Goal: Information Seeking & Learning: Learn about a topic

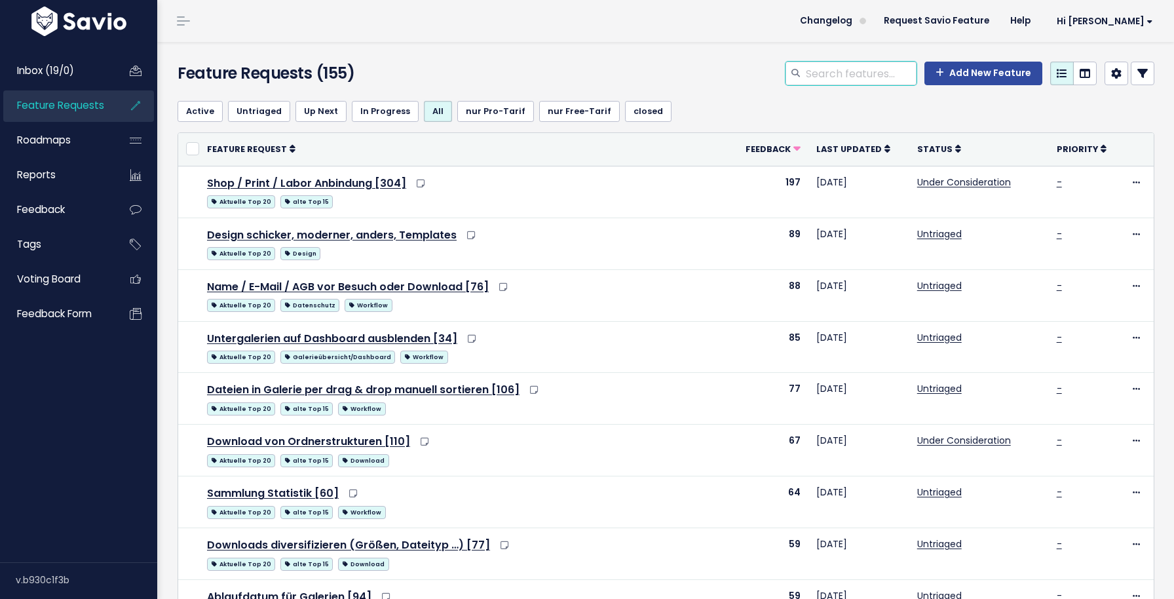
click at [827, 84] on input "search" at bounding box center [860, 74] width 112 height 24
type input "beschränken"
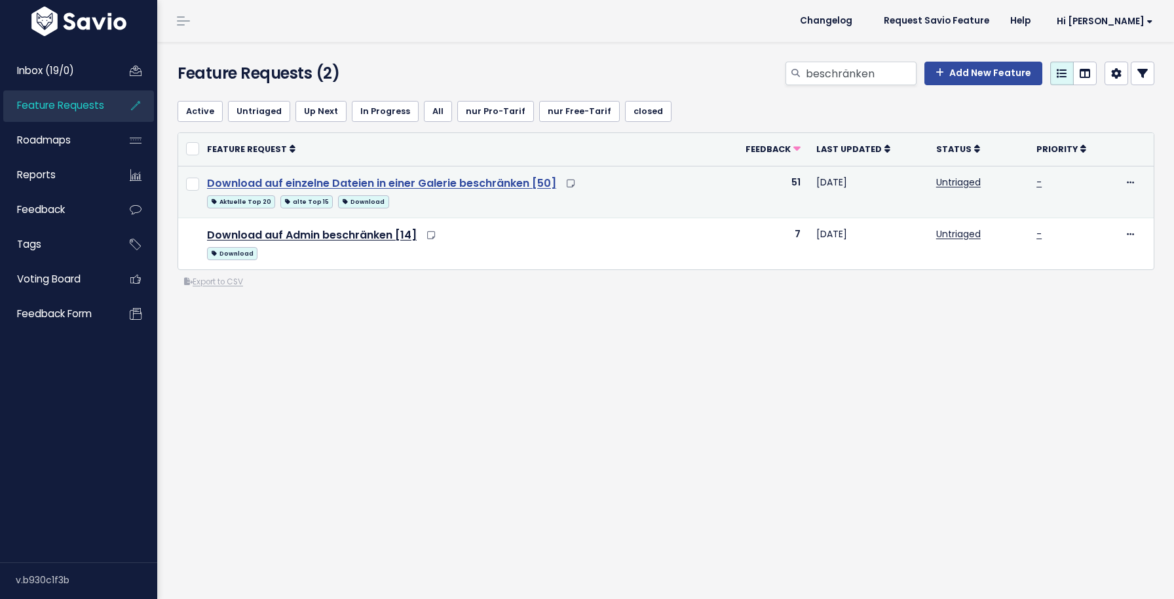
click at [421, 180] on link "Download auf einzelne Dateien in einer Galerie beschränken [50]" at bounding box center [381, 183] width 349 height 15
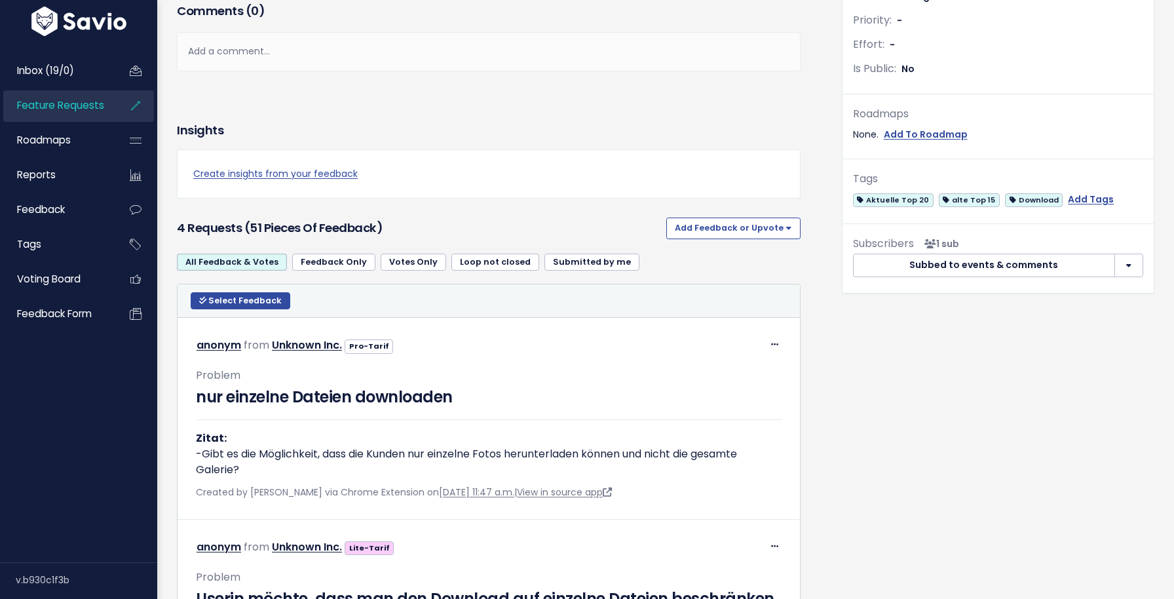
scroll to position [518, 0]
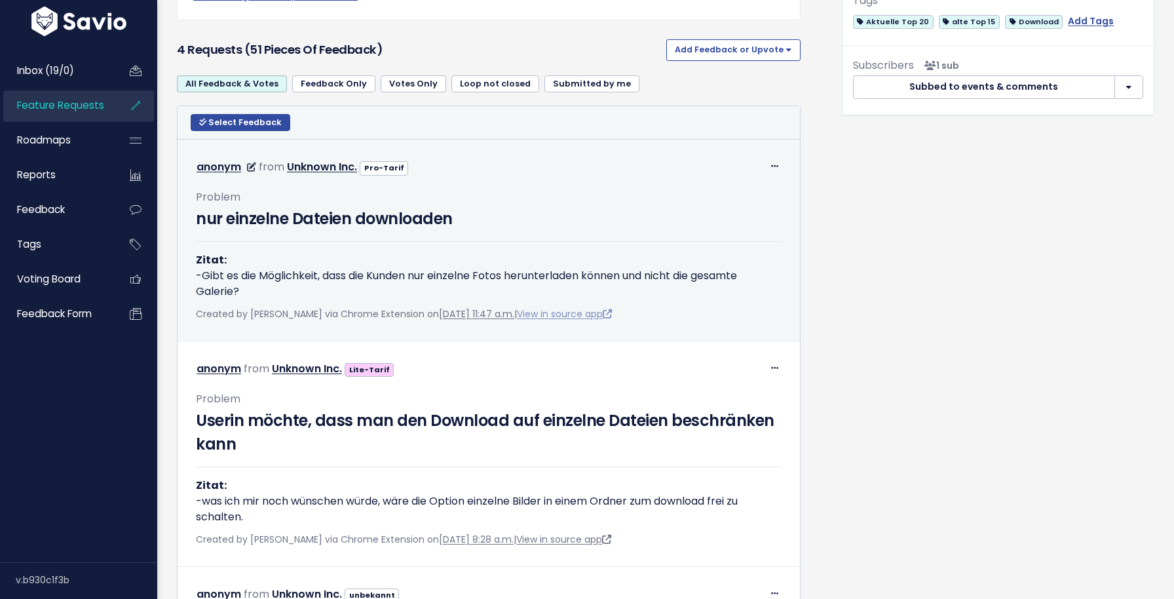
click at [605, 316] on link "View in source app" at bounding box center [564, 313] width 95 height 13
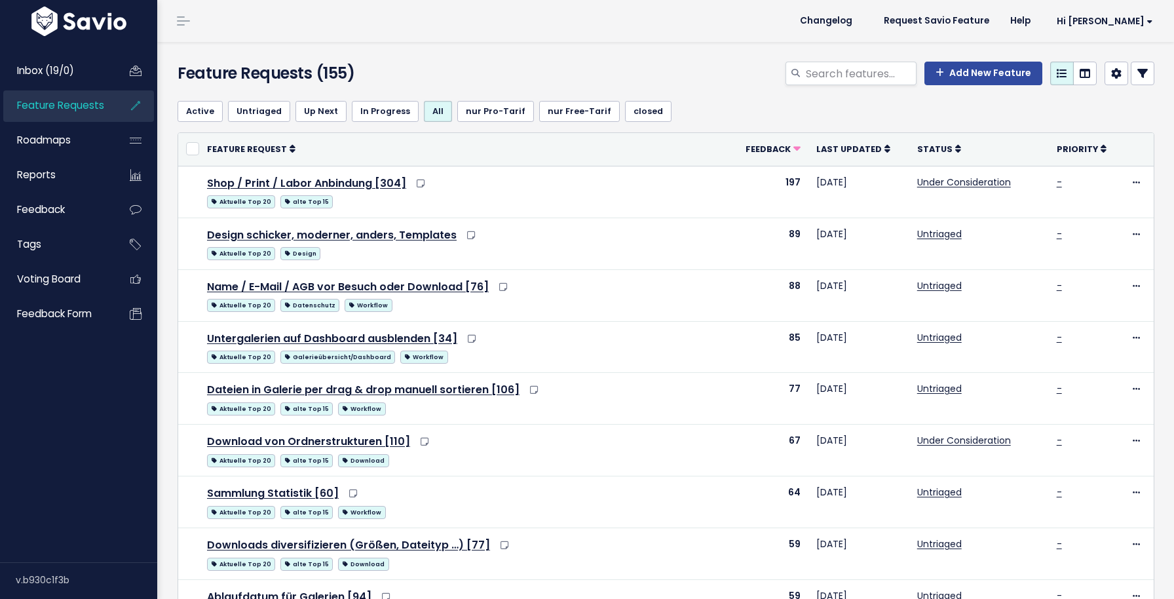
click at [846, 79] on input "search" at bounding box center [860, 74] width 112 height 24
type input "kopieren"
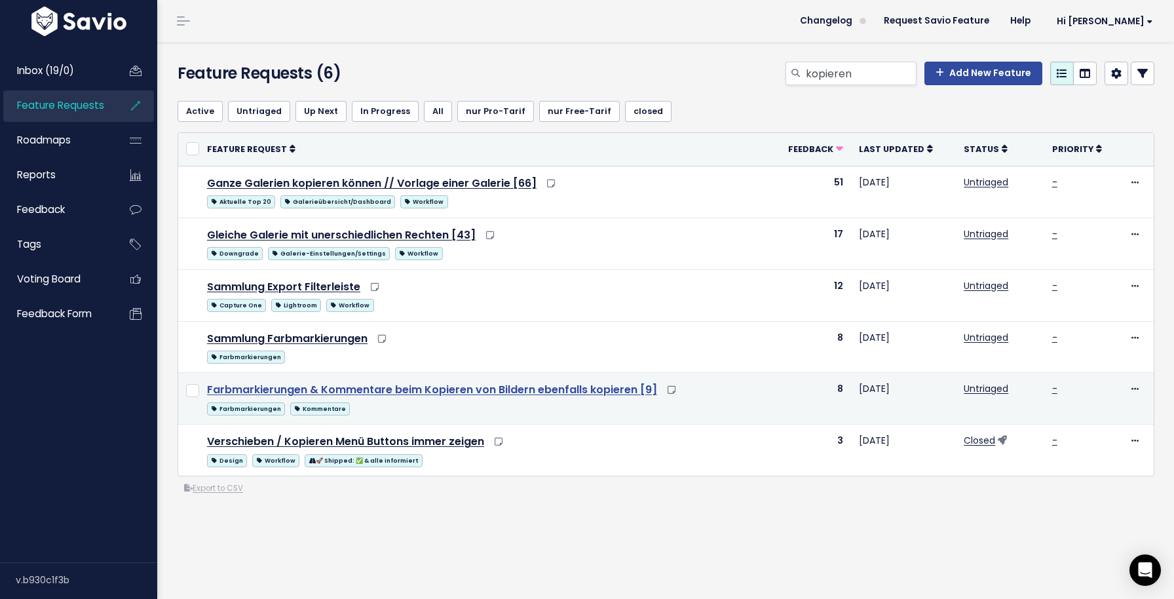
click at [546, 384] on link "Farbmarkierungen & Kommentare beim Kopieren von Bildern ebenfalls kopieren [9]" at bounding box center [432, 389] width 450 height 15
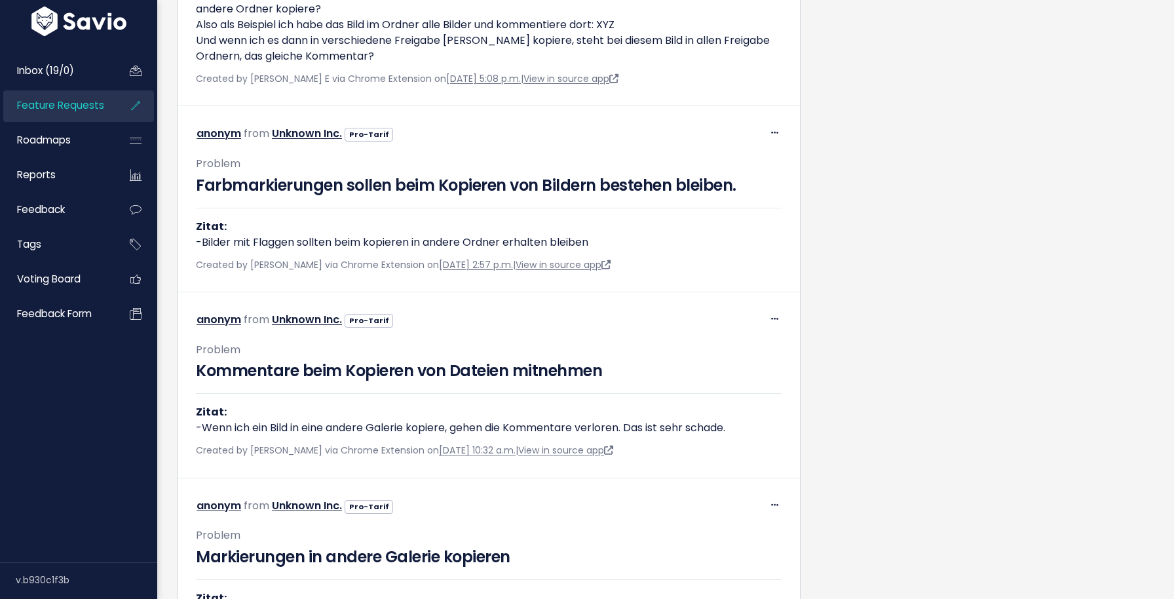
scroll to position [884, 0]
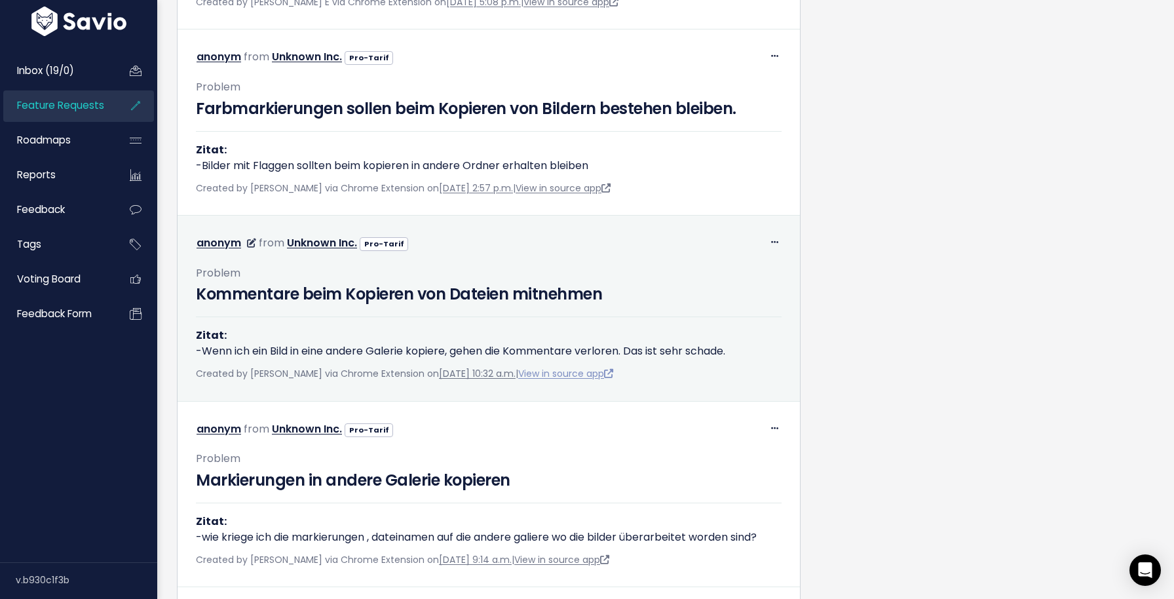
click at [596, 380] on link "View in source app" at bounding box center [565, 373] width 95 height 13
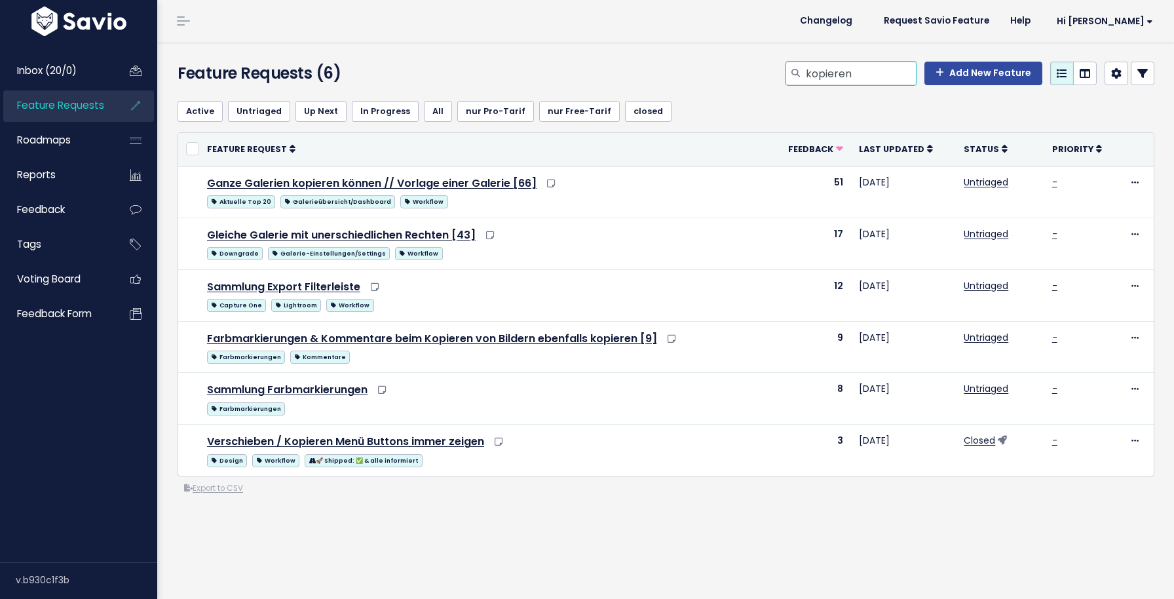
click at [824, 71] on input "kopieren" at bounding box center [860, 74] width 112 height 24
type input "statistik"
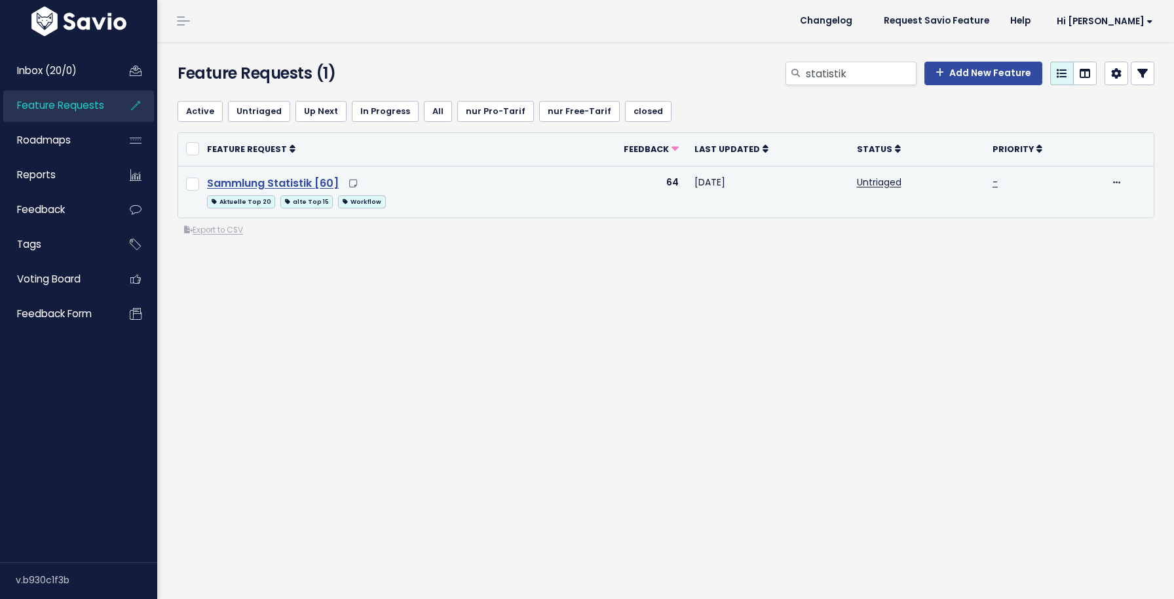
click at [309, 189] on link "Sammlung Statistik [60]" at bounding box center [273, 183] width 132 height 15
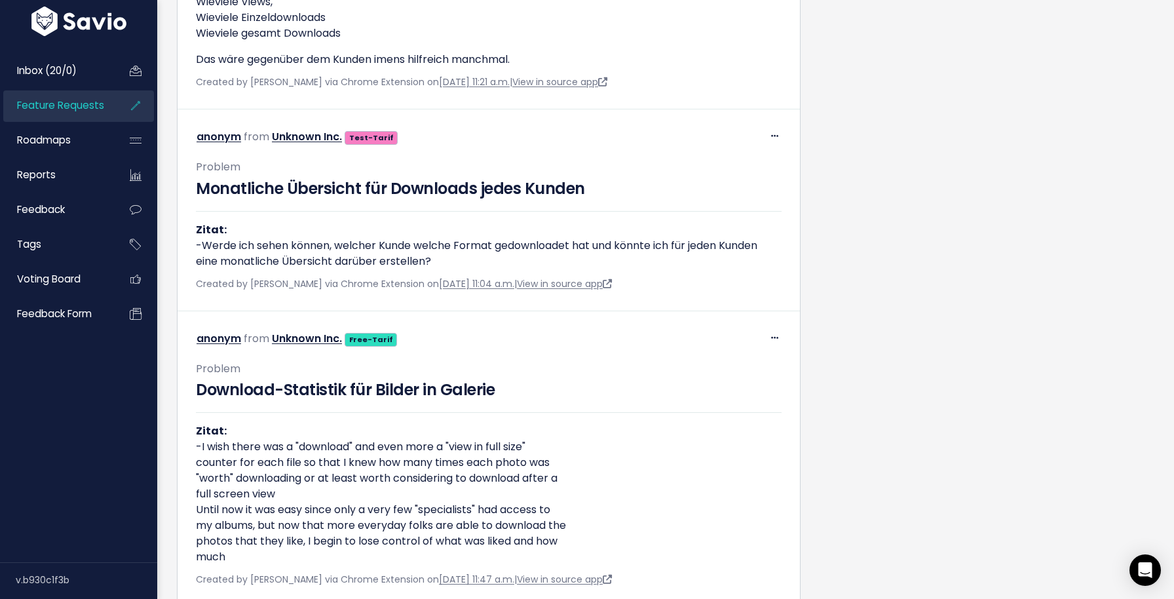
scroll to position [6334, 0]
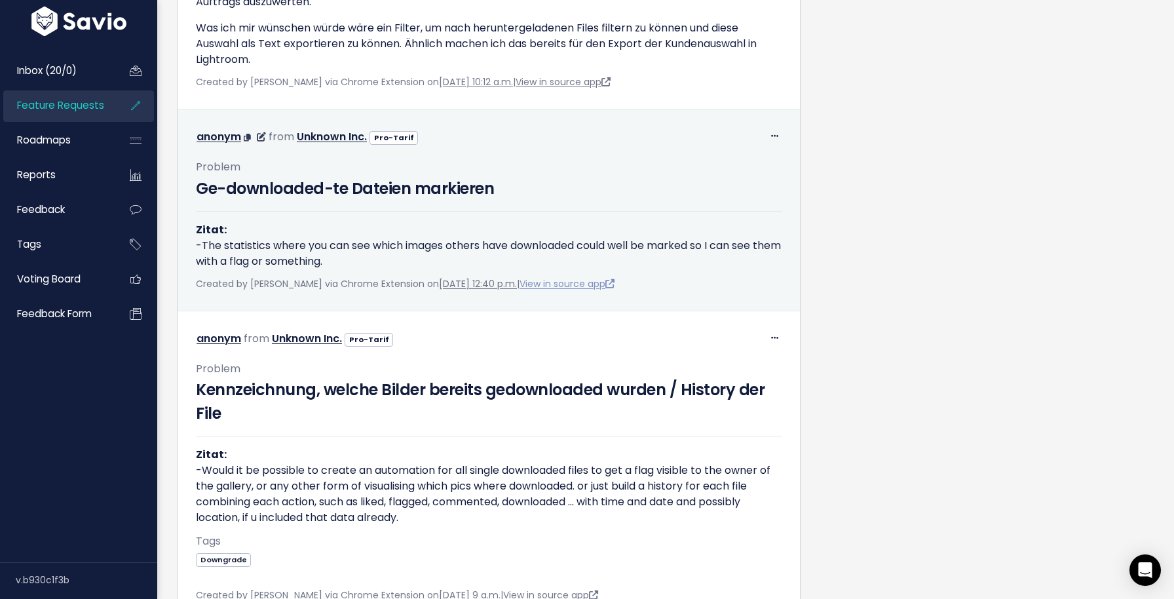
click at [577, 290] on link "View in source app" at bounding box center [567, 283] width 95 height 13
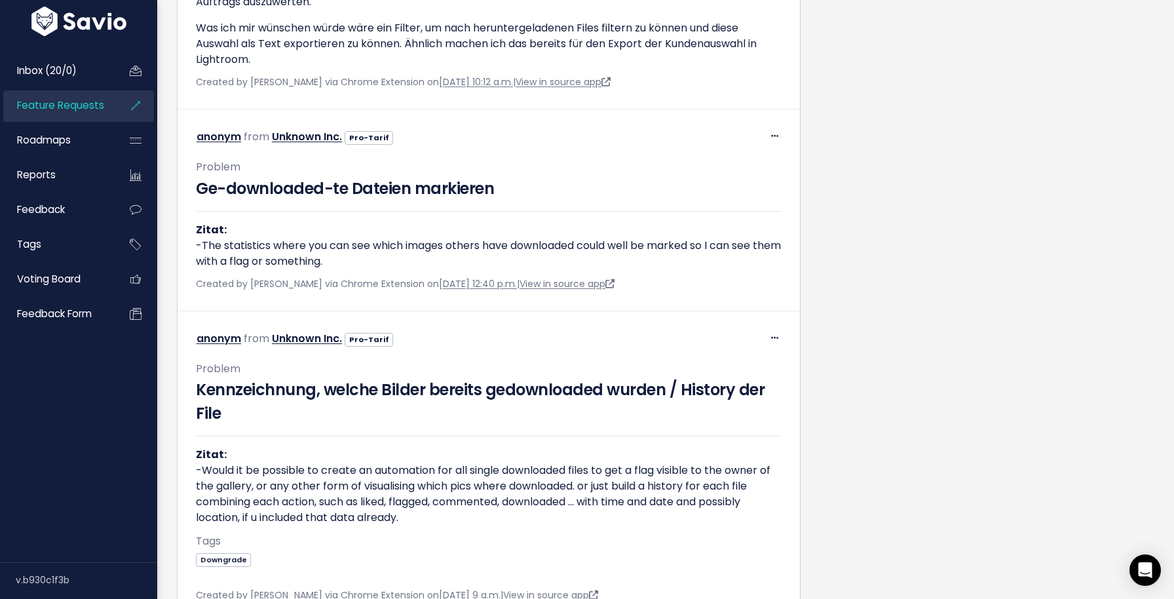
scroll to position [6646, 0]
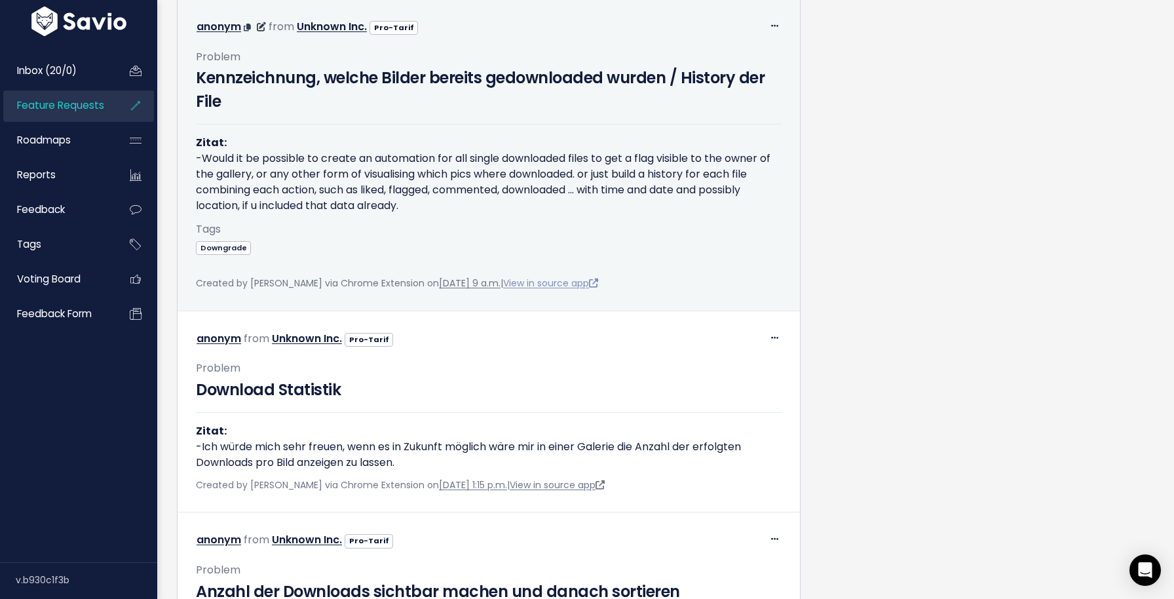
click at [570, 290] on link "View in source app" at bounding box center [550, 282] width 95 height 13
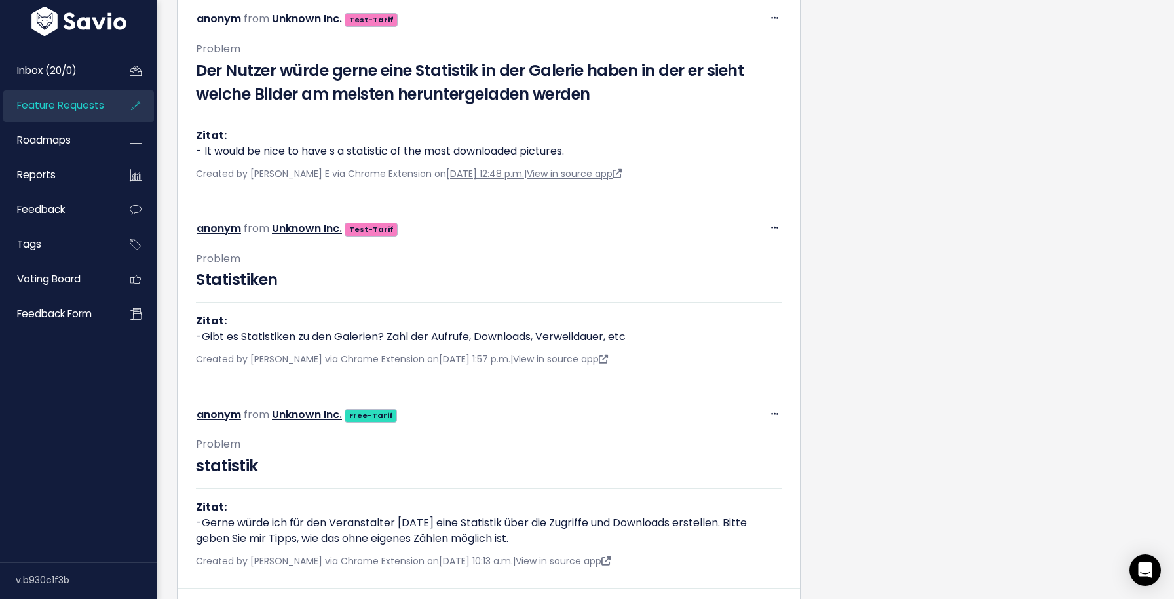
scroll to position [1376, 0]
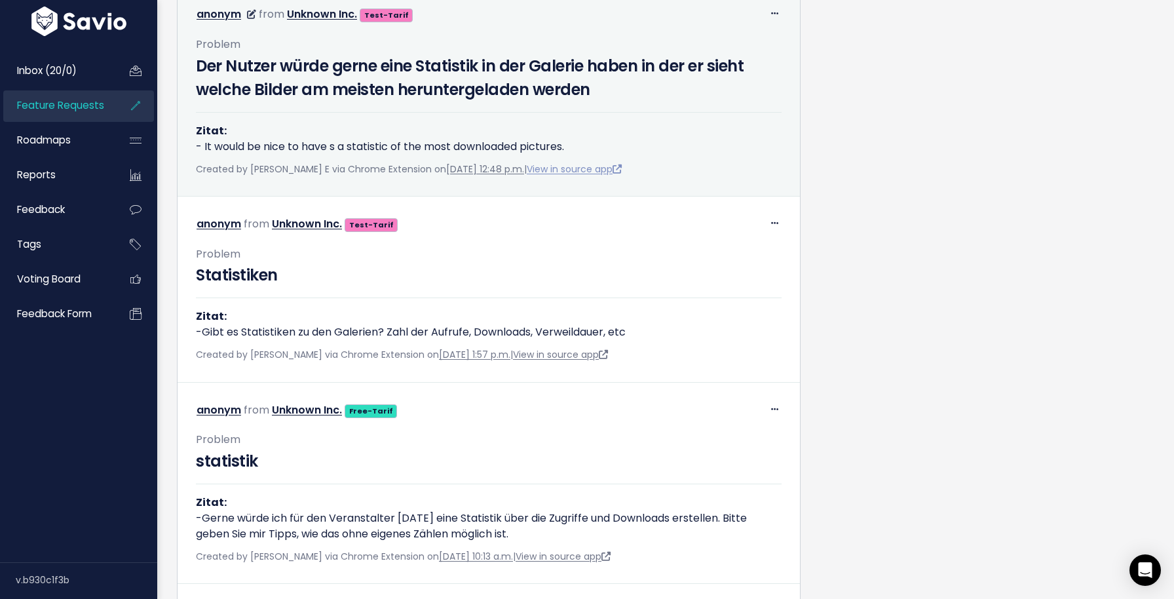
click at [577, 172] on link "View in source app" at bounding box center [574, 168] width 95 height 13
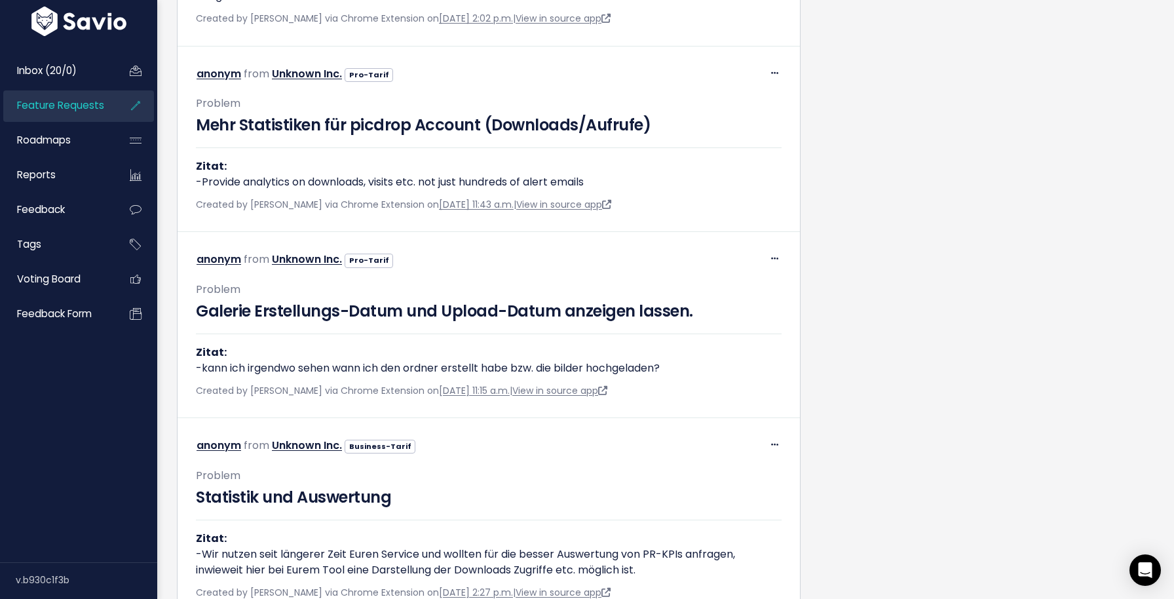
scroll to position [2814, 0]
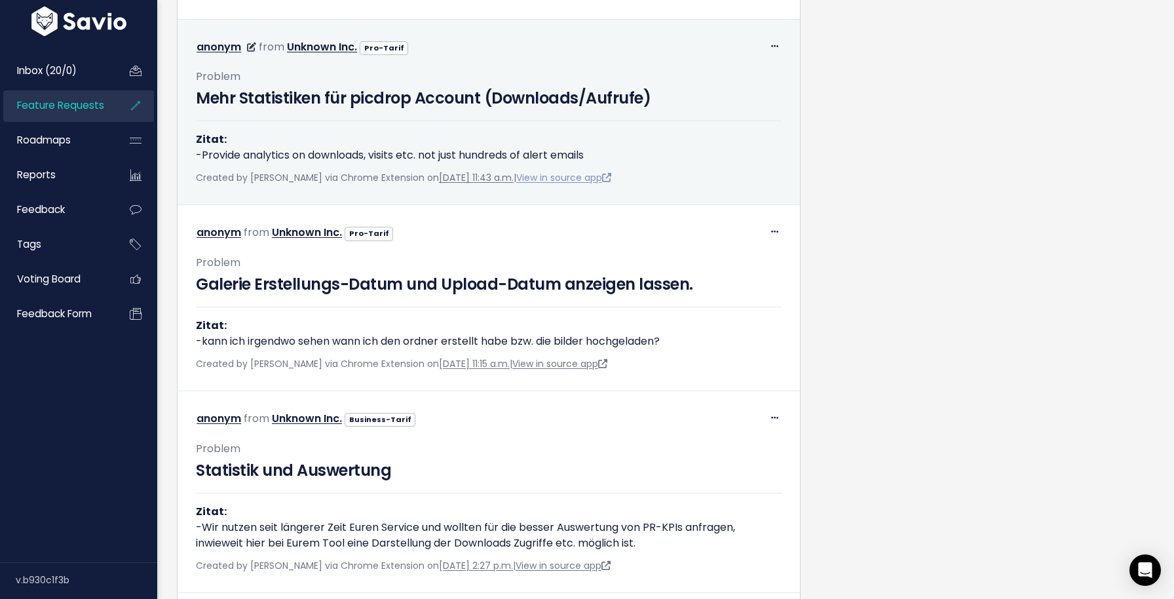
click at [571, 179] on link "View in source app" at bounding box center [563, 177] width 95 height 13
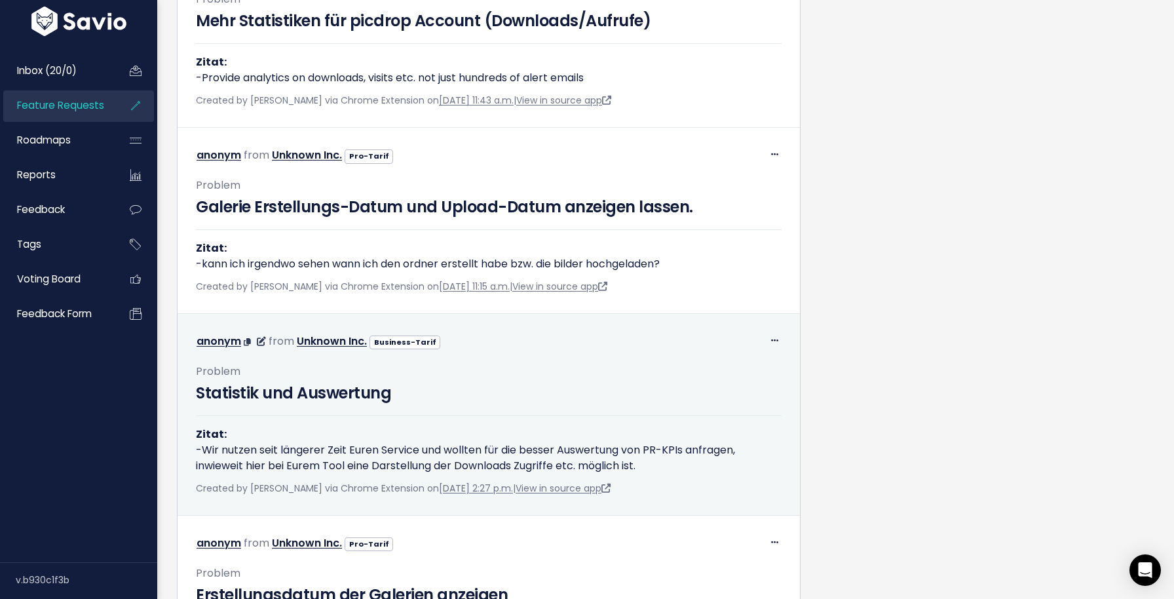
scroll to position [2911, 0]
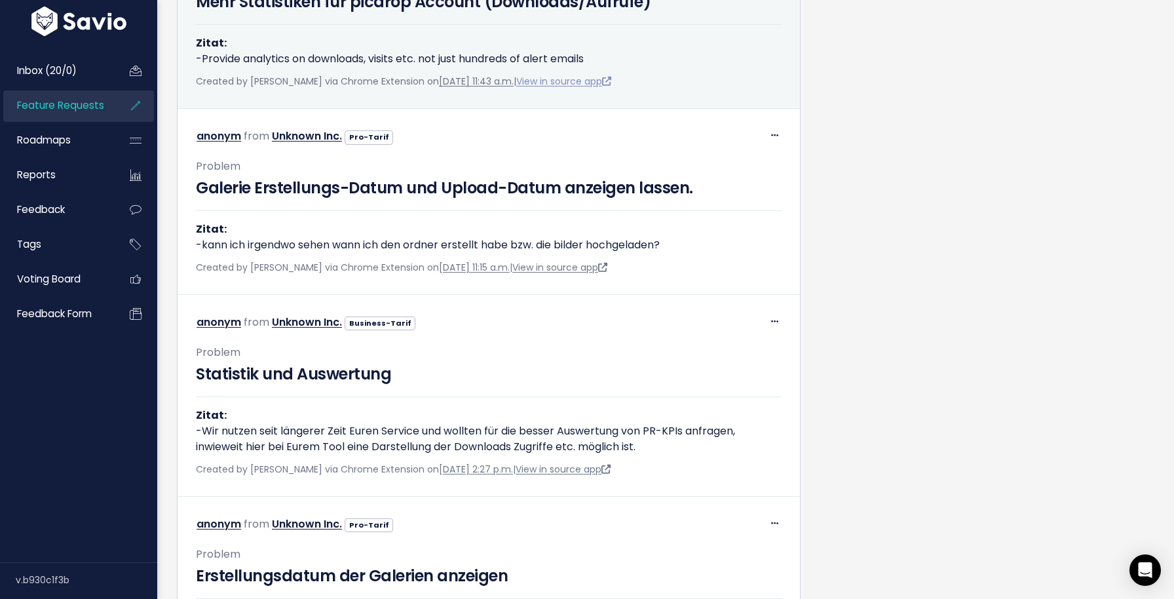
click at [556, 75] on div "Created by Felix Junk via Chrome Extension on May 12, 2025, 11:43 a.m. | View i…" at bounding box center [489, 81] width 586 height 16
click at [556, 75] on link "View in source app" at bounding box center [563, 81] width 95 height 13
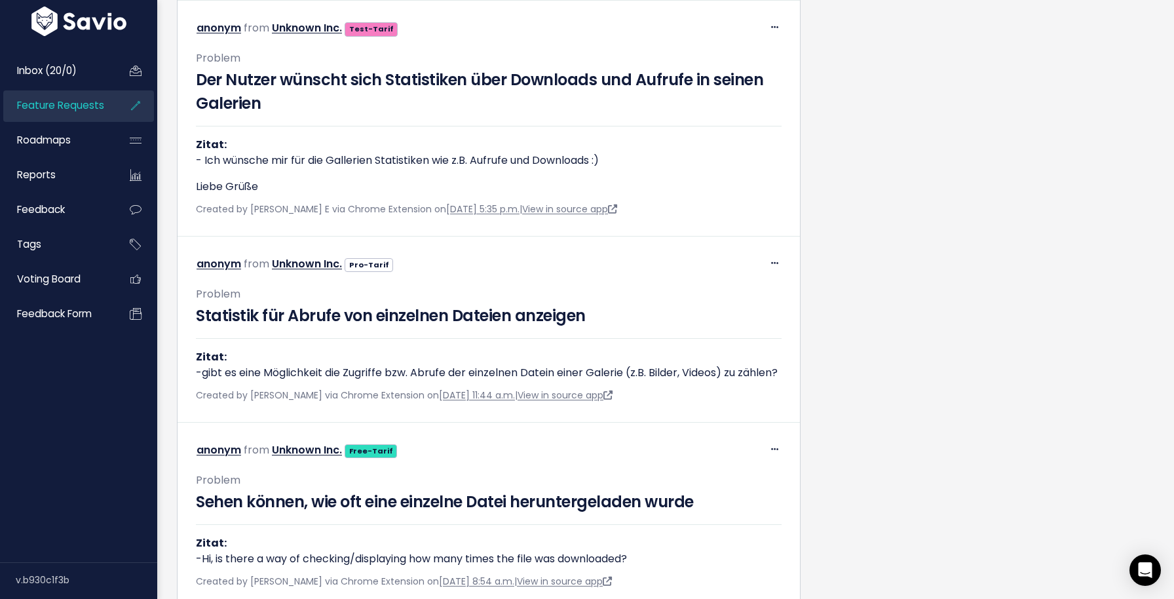
scroll to position [3466, 0]
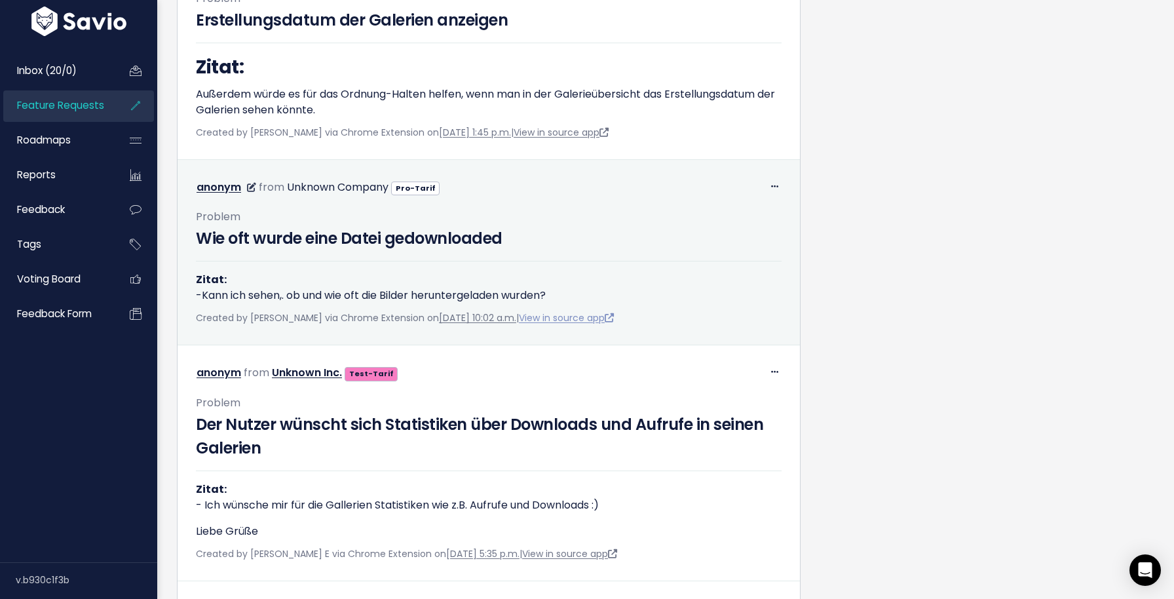
click at [605, 314] on link "View in source app" at bounding box center [566, 317] width 95 height 13
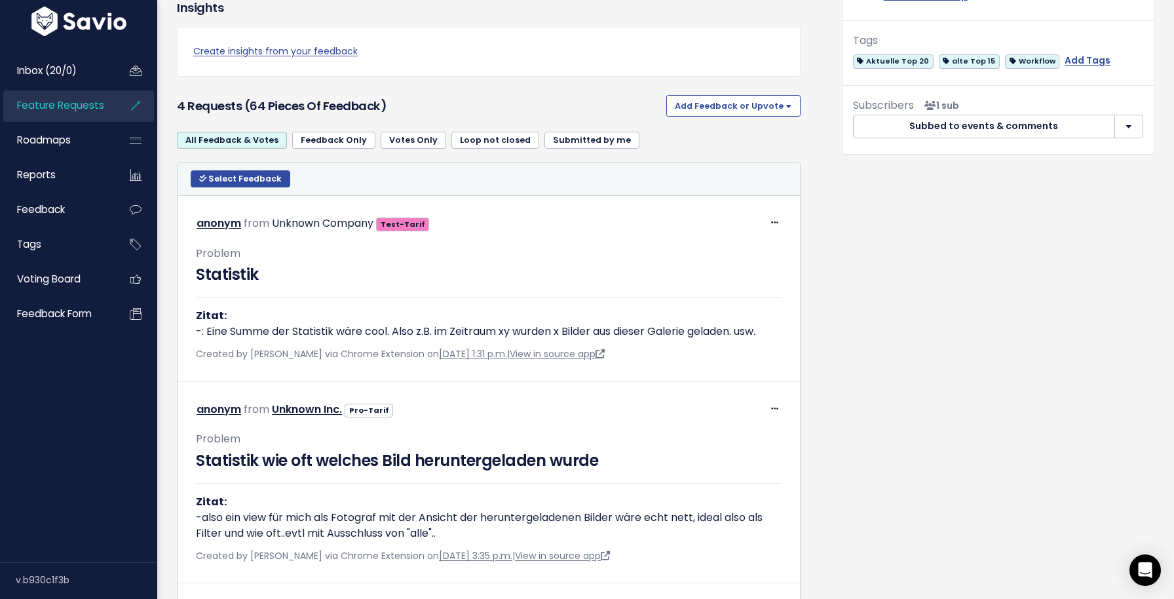
scroll to position [0, 0]
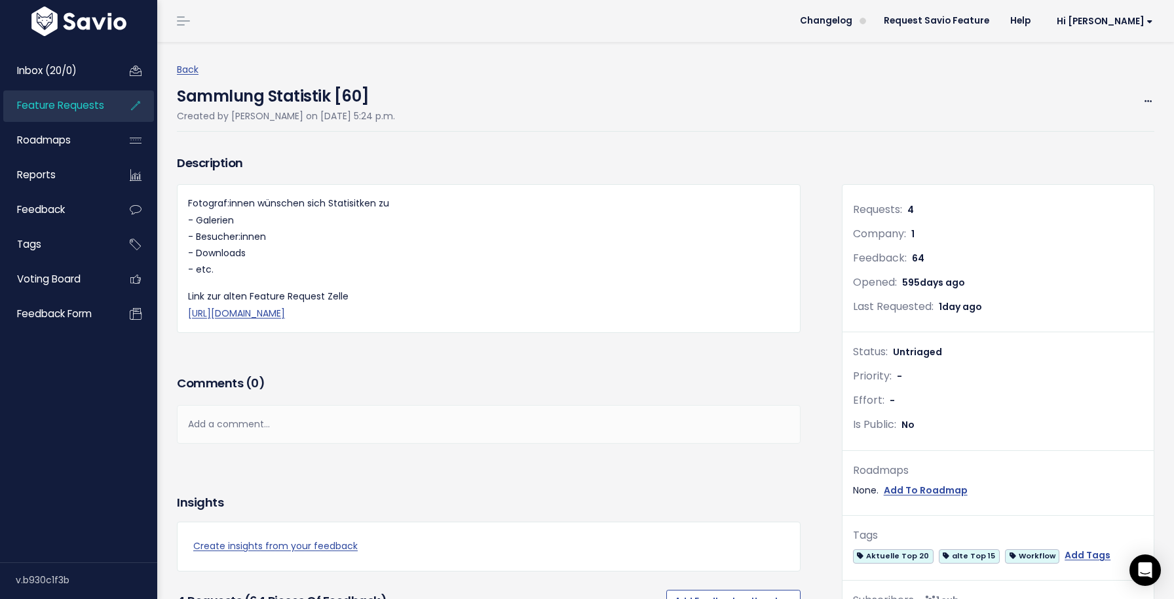
click at [61, 115] on link "Feature Requests" at bounding box center [55, 105] width 105 height 30
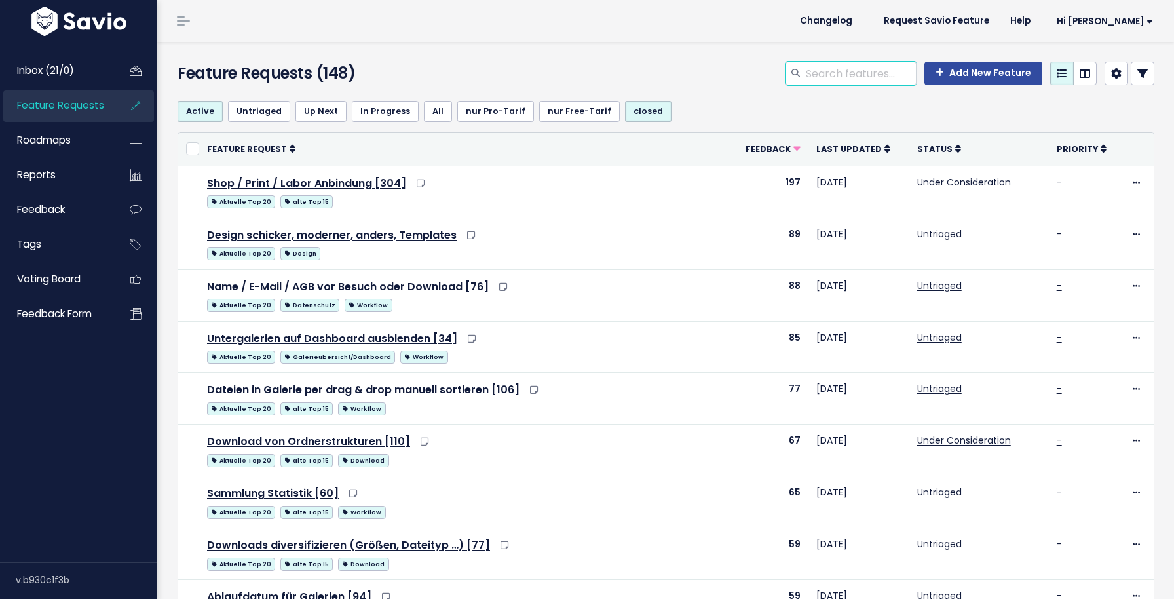
click at [829, 65] on input "search" at bounding box center [860, 74] width 112 height 24
type input "dateiname"
click at [855, 71] on input "search" at bounding box center [860, 74] width 112 height 24
type input "a"
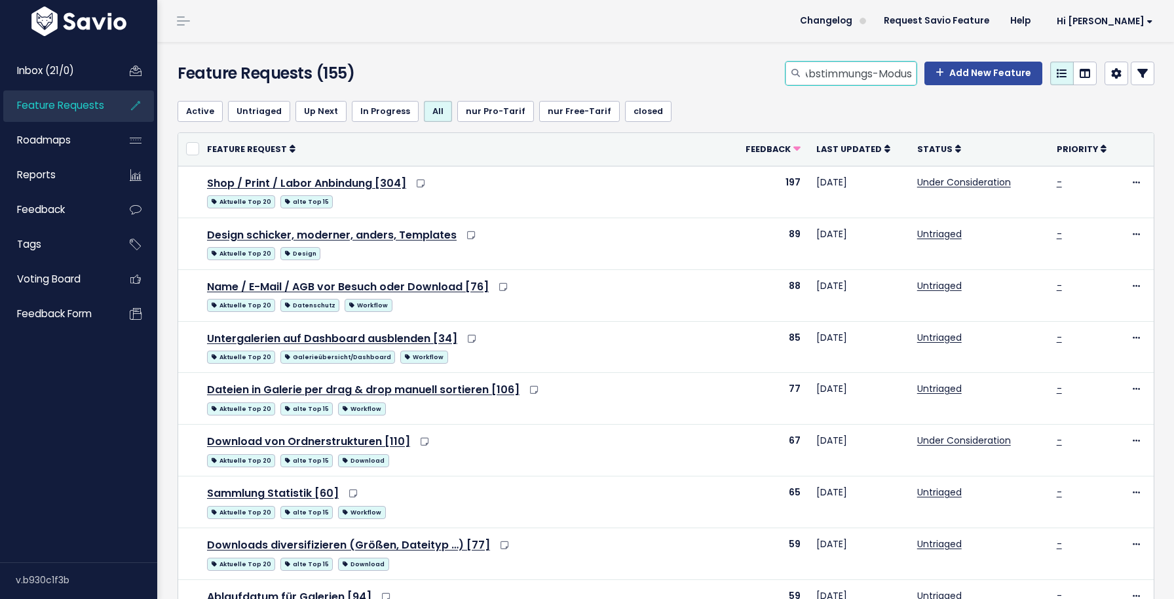
type input "Abstimmungs-Modus"
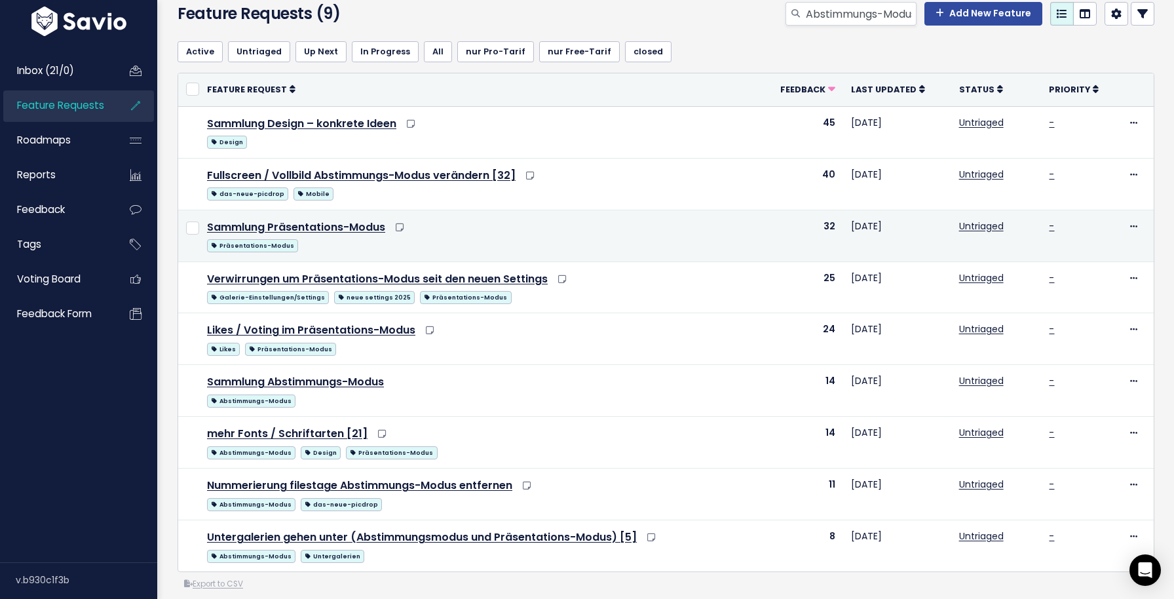
scroll to position [73, 0]
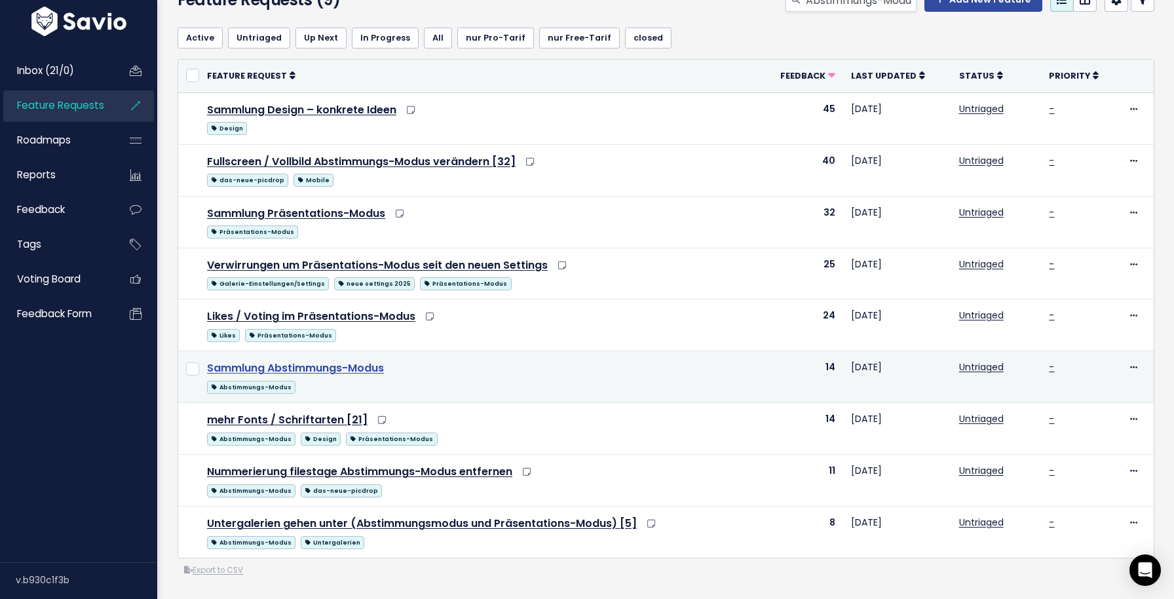
click at [359, 369] on link "Sammlung Abstimmungs-Modus" at bounding box center [295, 367] width 177 height 15
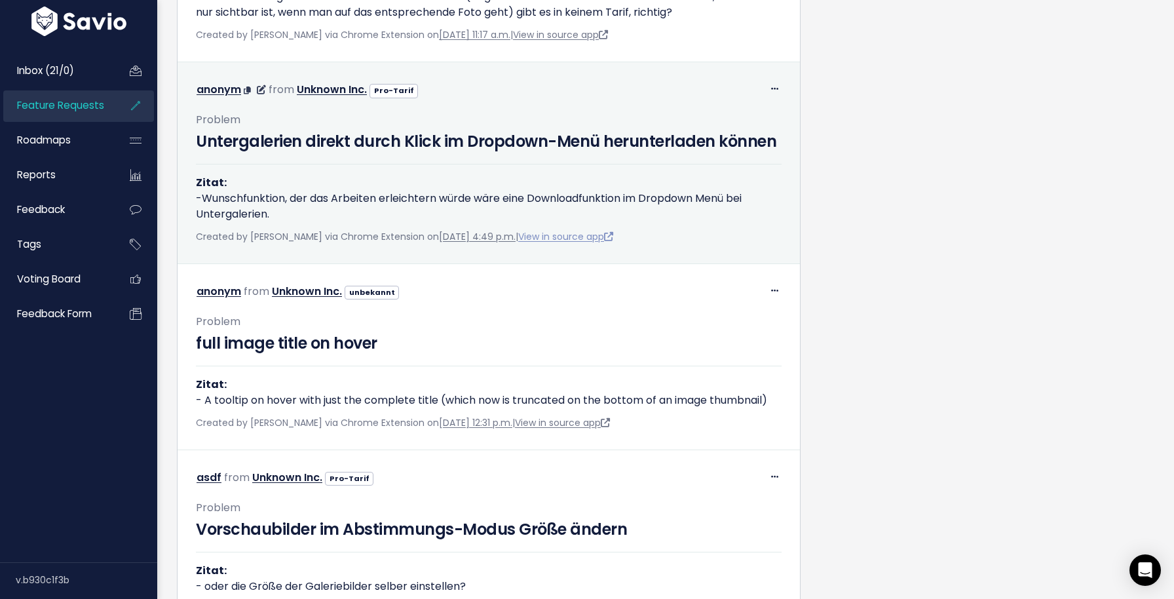
scroll to position [2805, 0]
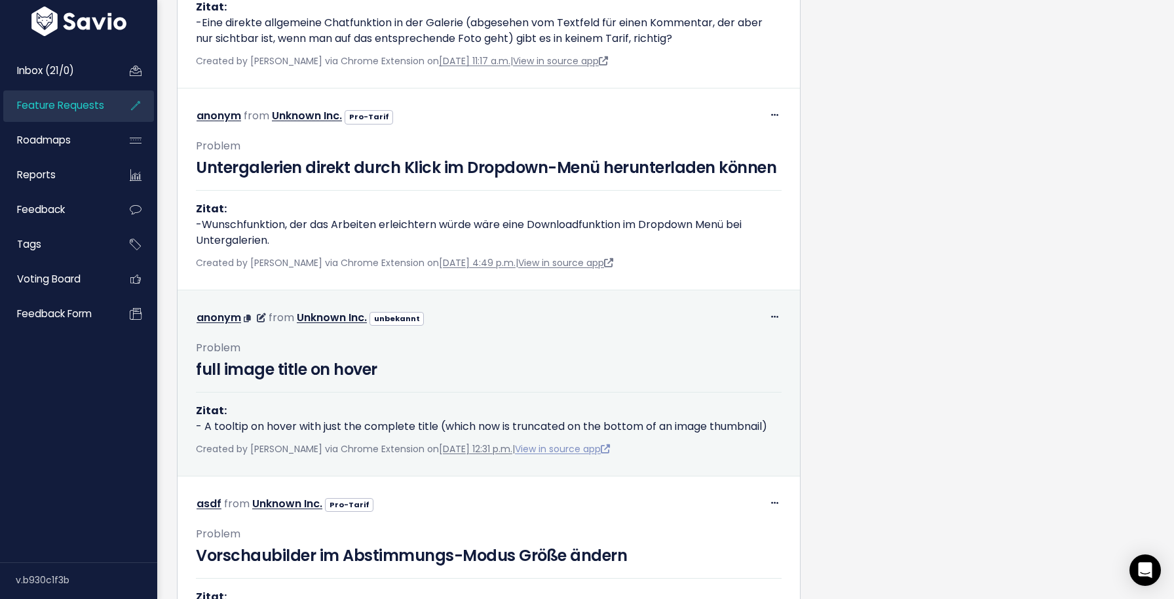
click at [578, 455] on link "View in source app" at bounding box center [562, 448] width 95 height 13
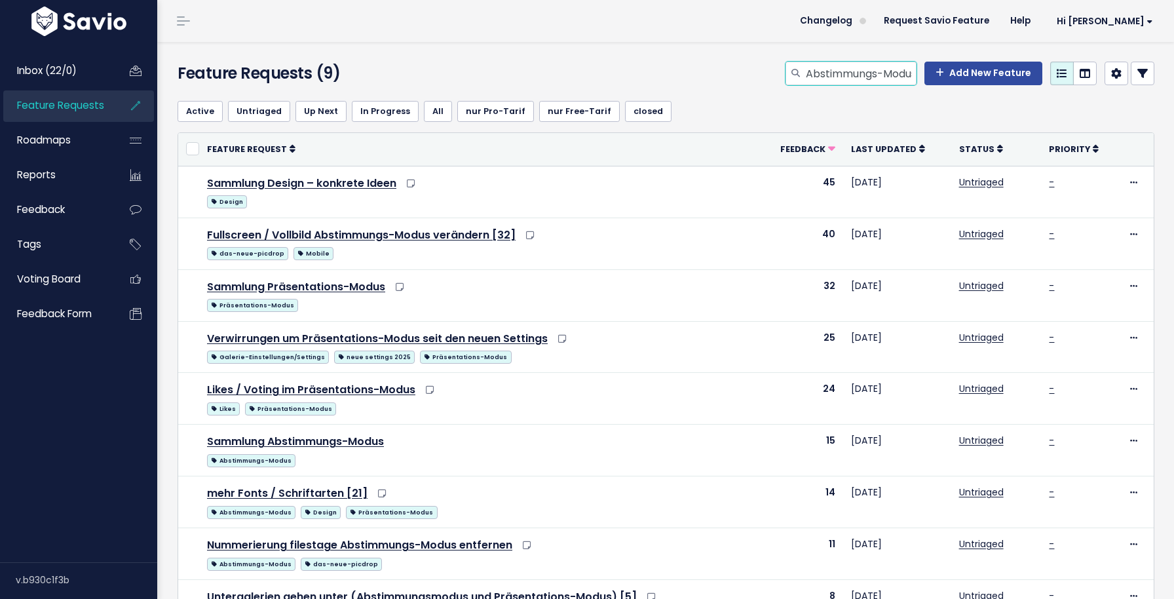
click at [865, 69] on input "Abstimmungs-Modus" at bounding box center [860, 74] width 112 height 24
type input "web-weiterleitung"
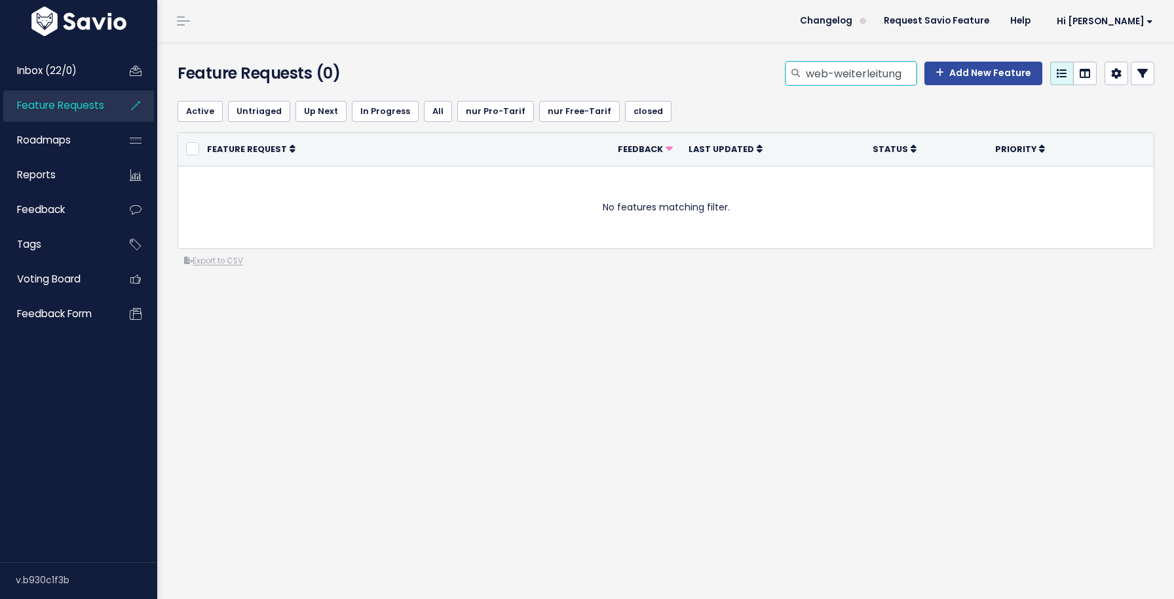
click at [825, 77] on input "web-weiterleitung" at bounding box center [860, 74] width 112 height 24
click at [838, 71] on input "web-weiterleitung" at bounding box center [860, 74] width 112 height 24
type input "weiterleitung"
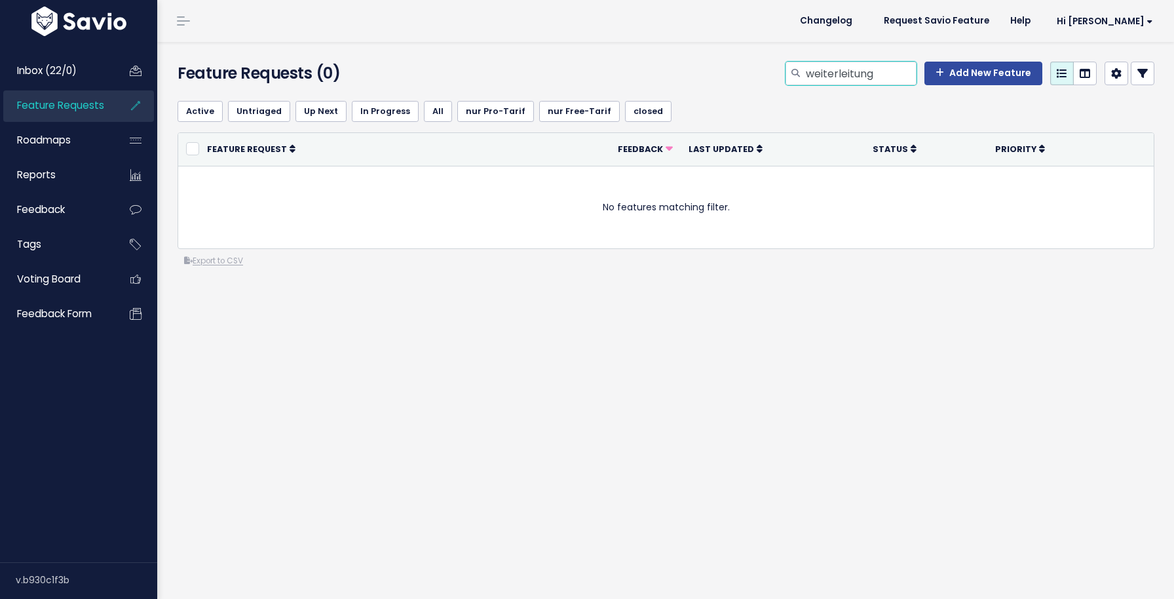
click at [848, 73] on input "weiterleitung" at bounding box center [860, 74] width 112 height 24
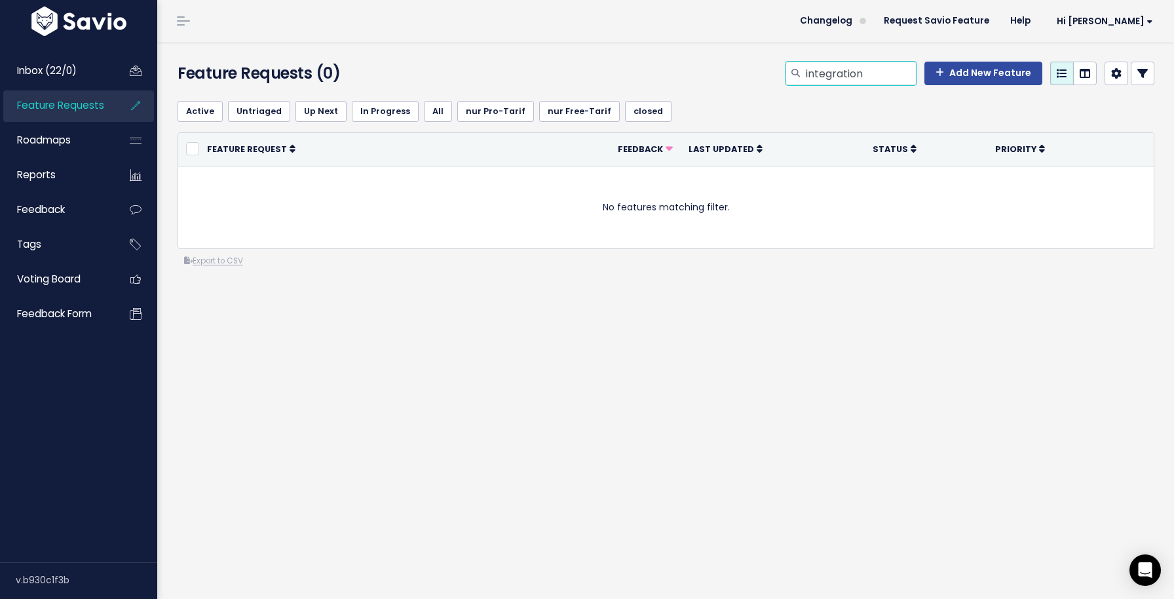
type input "integration"
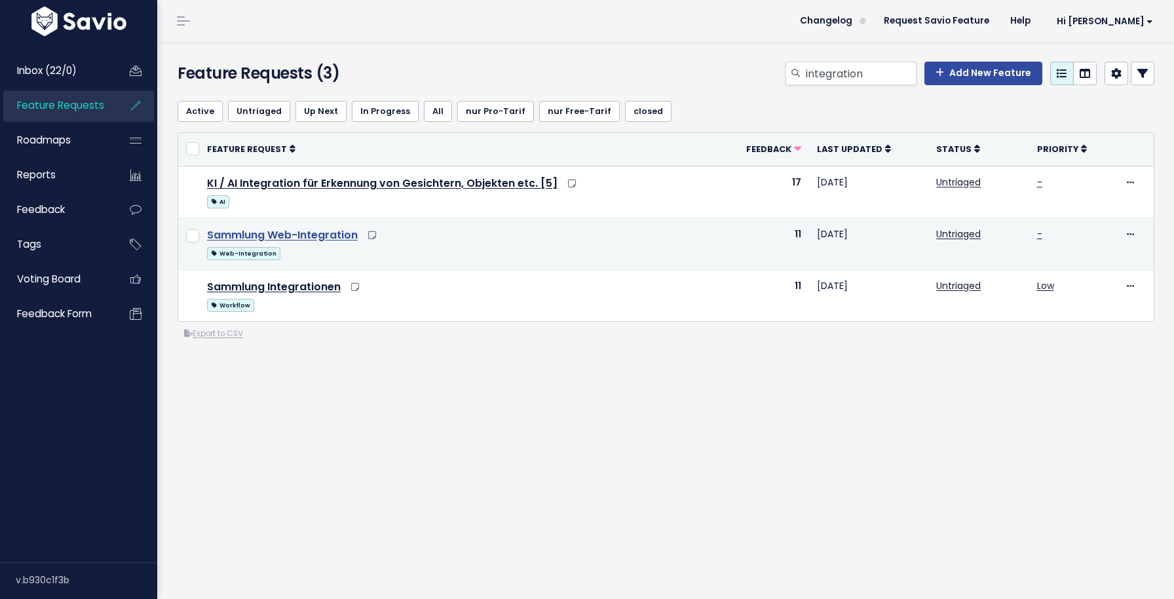
click at [324, 236] on link "Sammlung Web-Integration" at bounding box center [282, 234] width 151 height 15
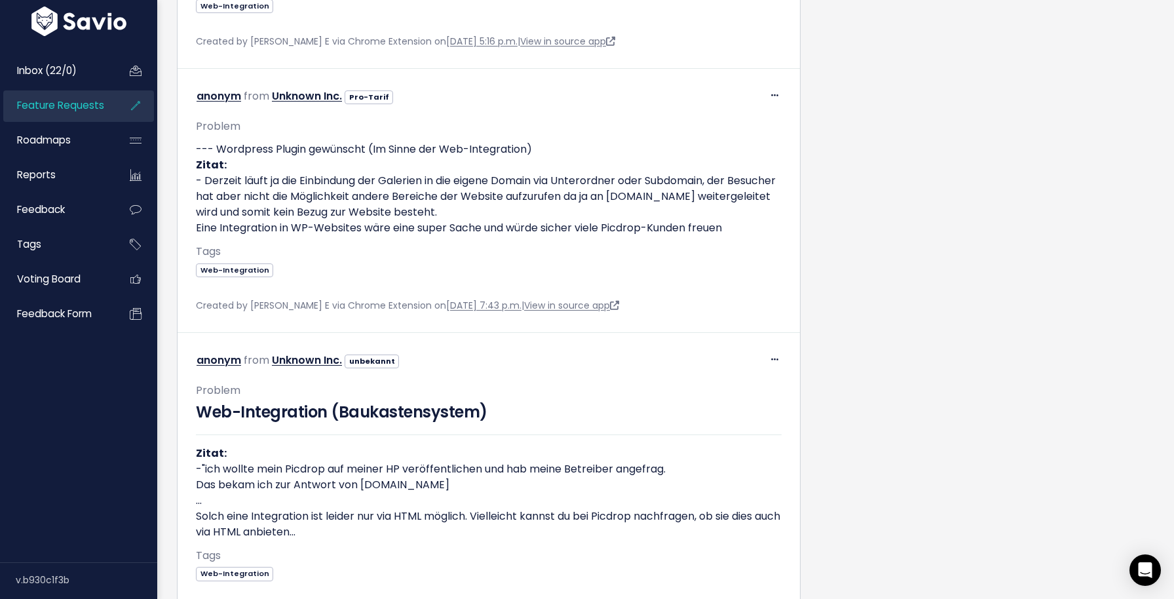
scroll to position [2778, 0]
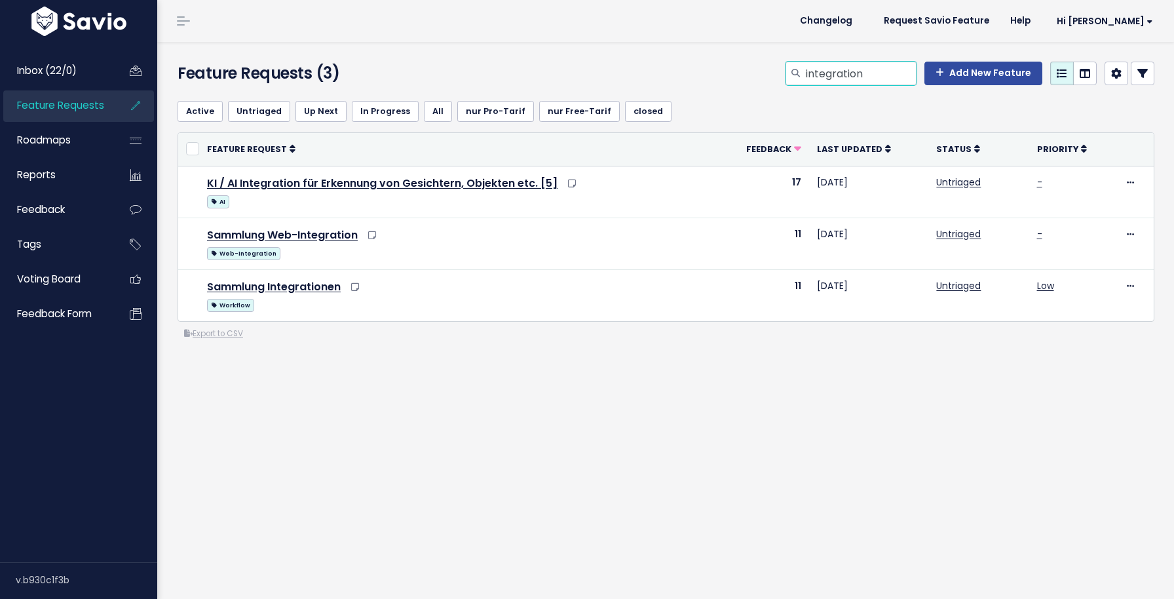
click at [817, 71] on input "integration" at bounding box center [860, 74] width 112 height 24
type input "farbmarkierung"
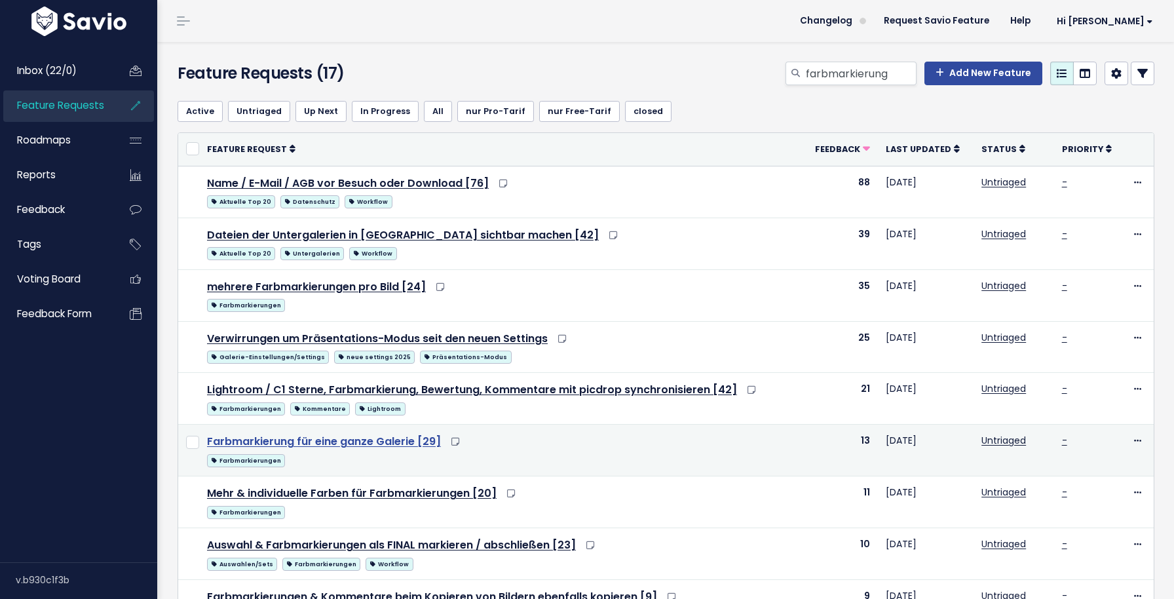
click at [354, 440] on link "Farbmarkierung für eine ganze Galerie [29]" at bounding box center [324, 441] width 234 height 15
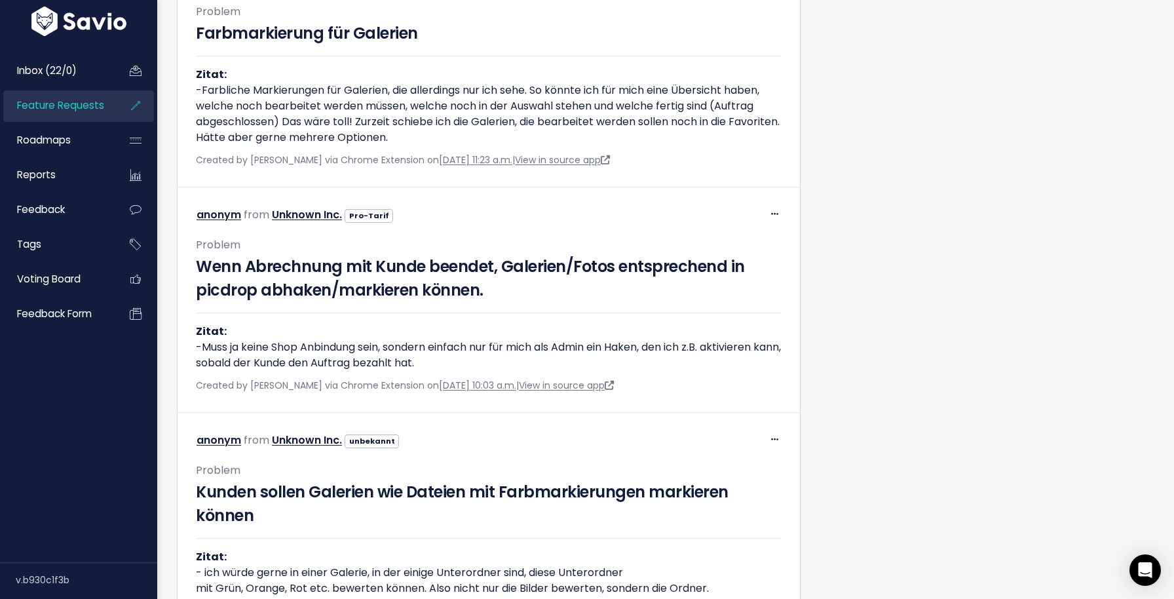
scroll to position [894, 0]
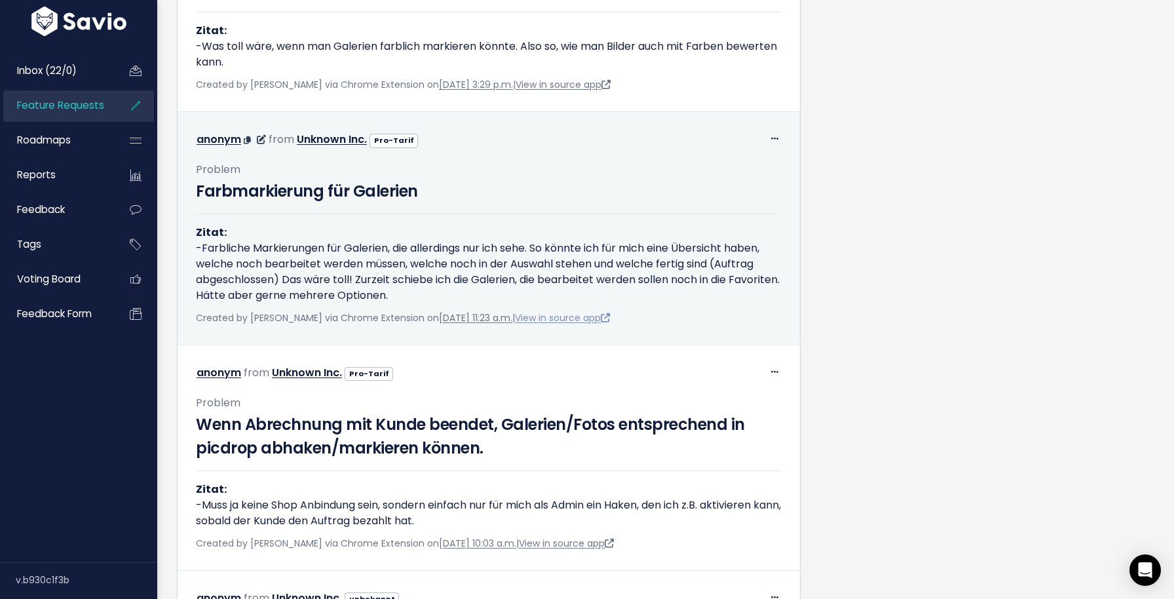
click at [579, 324] on link "View in source app" at bounding box center [562, 317] width 95 height 13
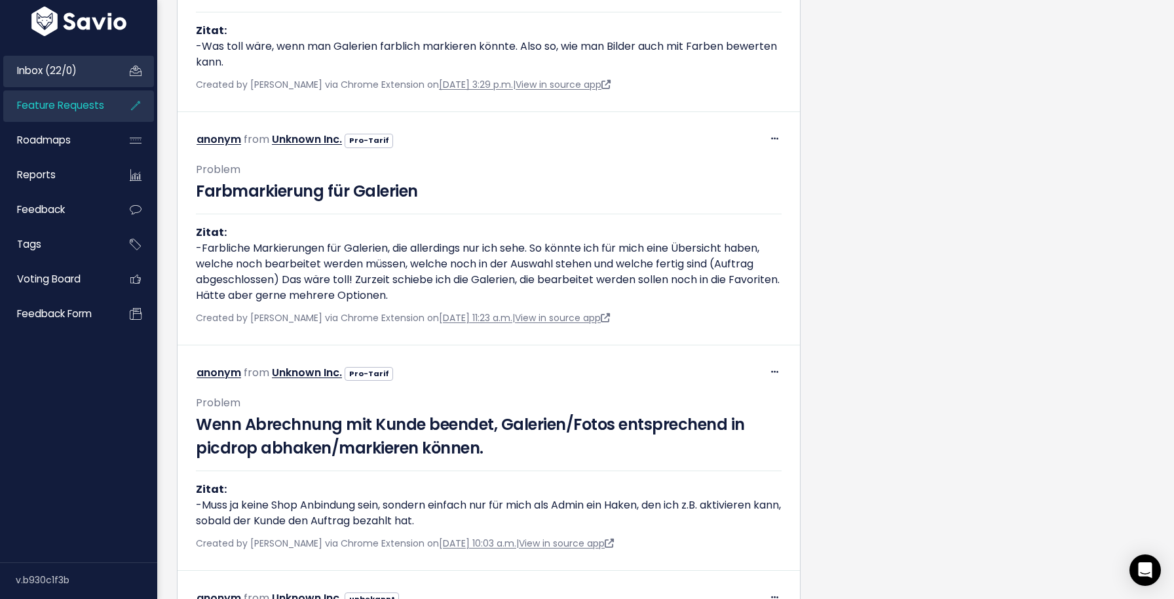
click at [66, 75] on span "Inbox (22/0)" at bounding box center [47, 71] width 60 height 14
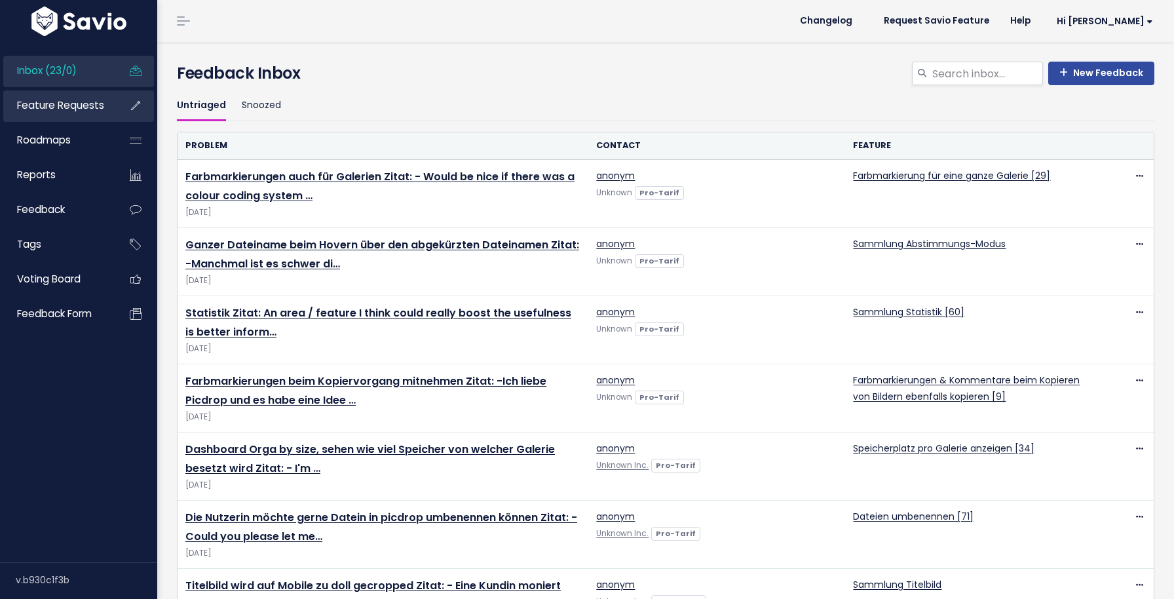
click at [63, 100] on span "Feature Requests" at bounding box center [60, 105] width 87 height 14
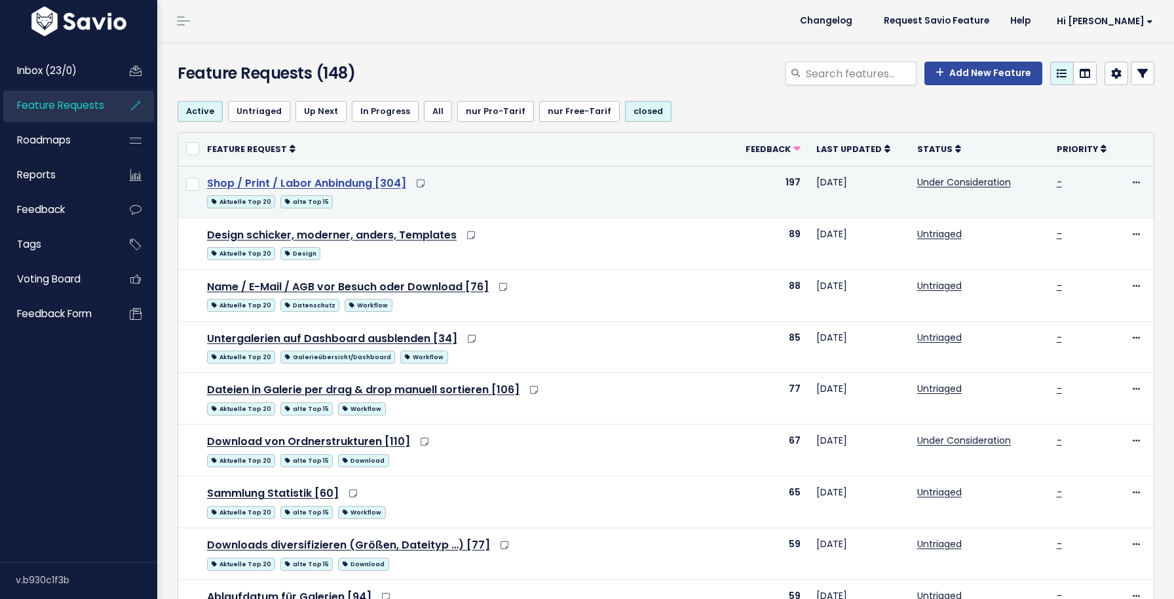
click at [312, 187] on link "Shop / Print / Labor Anbindung [304]" at bounding box center [306, 183] width 199 height 15
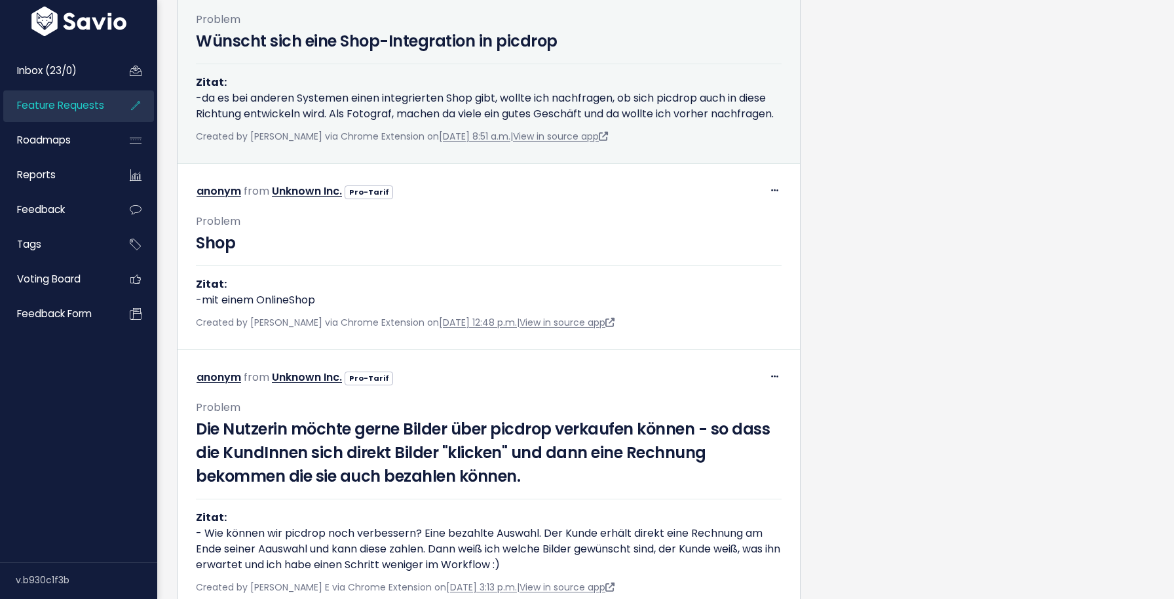
scroll to position [907, 0]
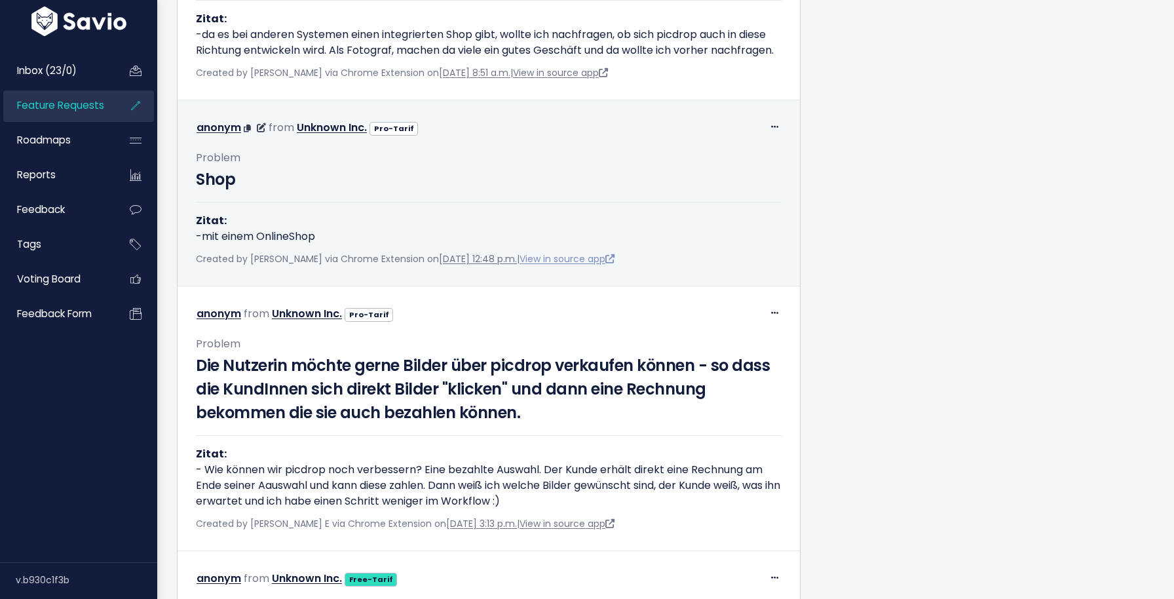
click at [615, 265] on link "View in source app" at bounding box center [567, 258] width 95 height 13
